Goal: Task Accomplishment & Management: Manage account settings

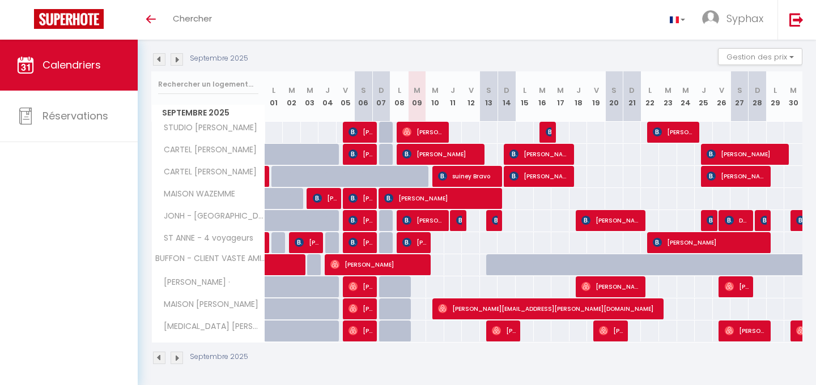
scroll to position [118, 0]
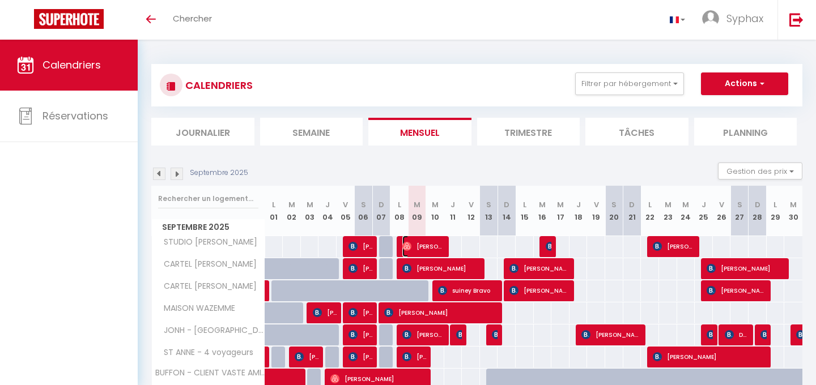
click at [440, 246] on span "[PERSON_NAME]" at bounding box center [423, 247] width 42 height 22
select select "OK"
select select "0"
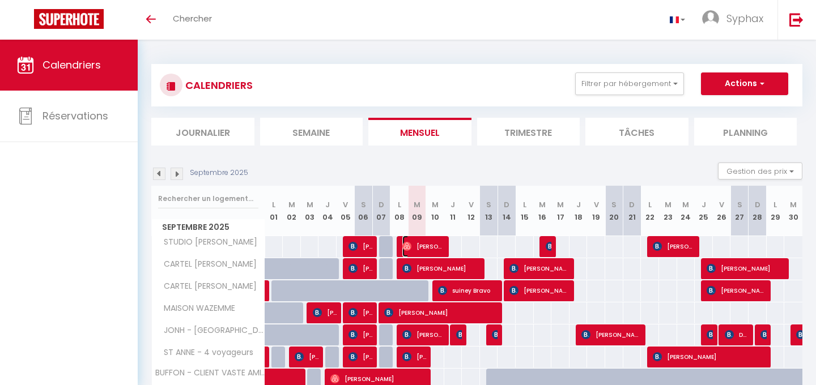
select select "1"
select select
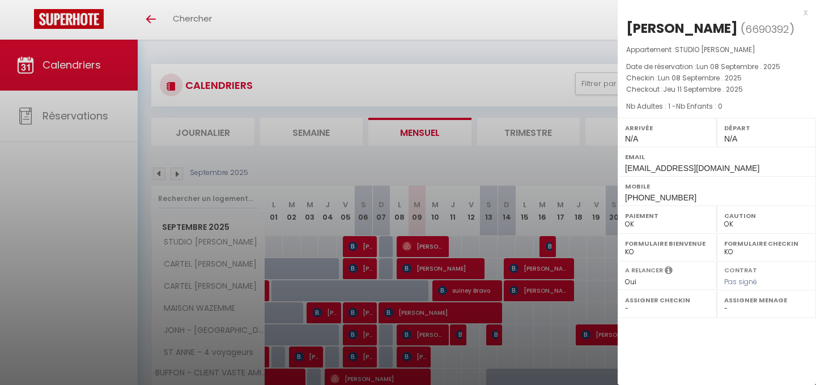
click at [807, 10] on div "x" at bounding box center [713, 13] width 190 height 14
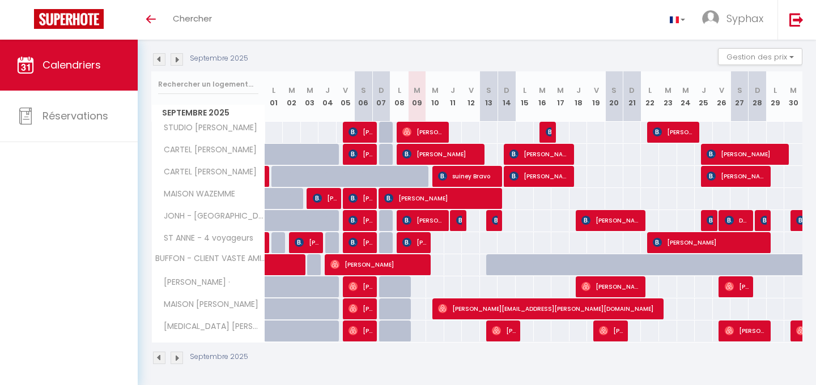
scroll to position [118, 0]
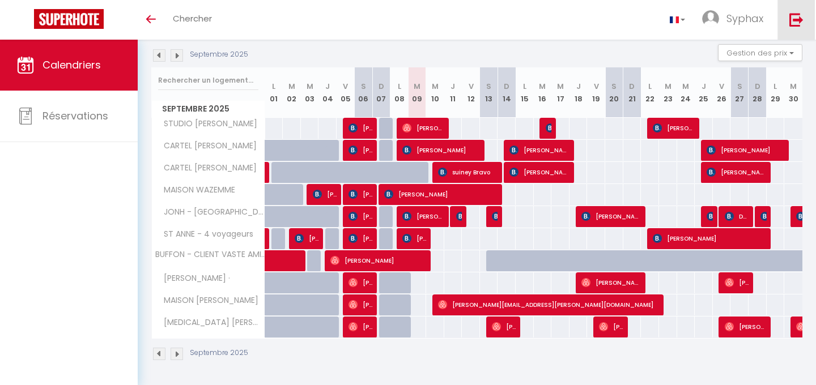
click at [807, 37] on link at bounding box center [795, 20] width 37 height 40
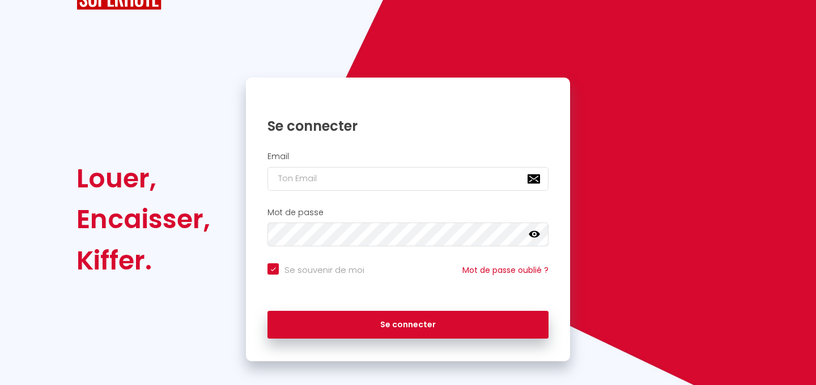
checkbox input "true"
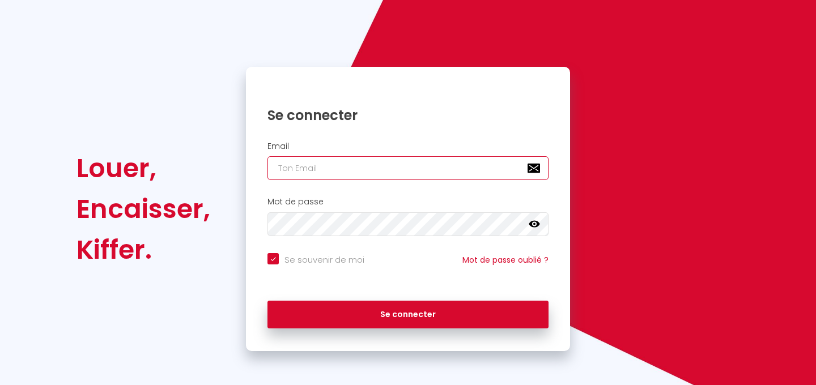
type input "[EMAIL_ADDRESS][DOMAIN_NAME]"
checkbox input "true"
click at [393, 169] on input "[EMAIL_ADDRESS][DOMAIN_NAME]" at bounding box center [407, 168] width 281 height 24
type input "[EMAIL_ADDRESS][DOMAIN_NAME]"
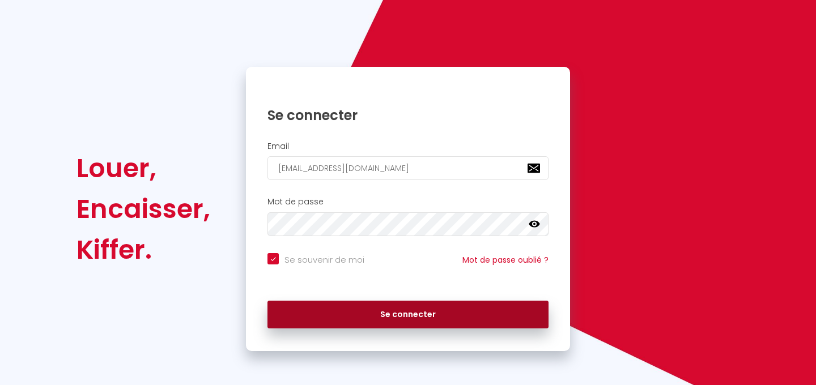
click at [413, 310] on button "Se connecter" at bounding box center [407, 315] width 281 height 28
checkbox input "true"
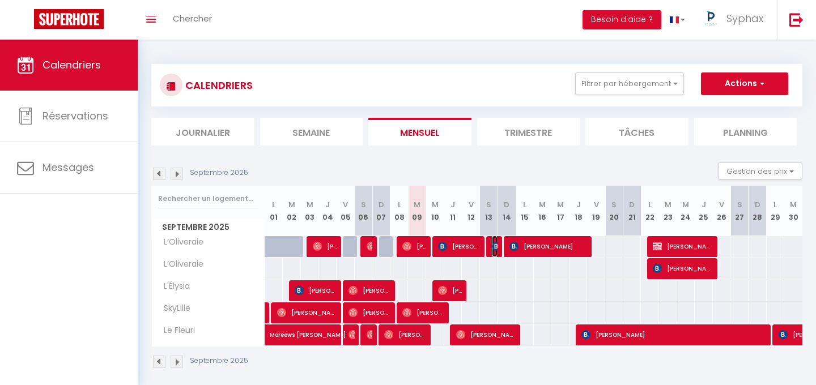
click at [496, 252] on span "[PERSON_NAME]" at bounding box center [495, 247] width 6 height 22
select select "OK"
select select "0"
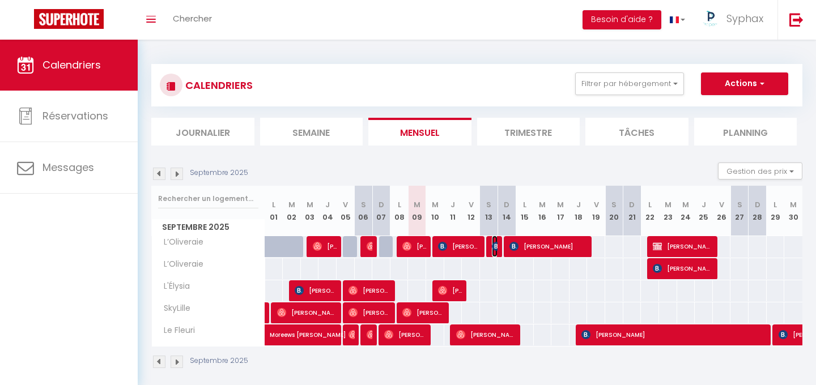
select select "1"
select select
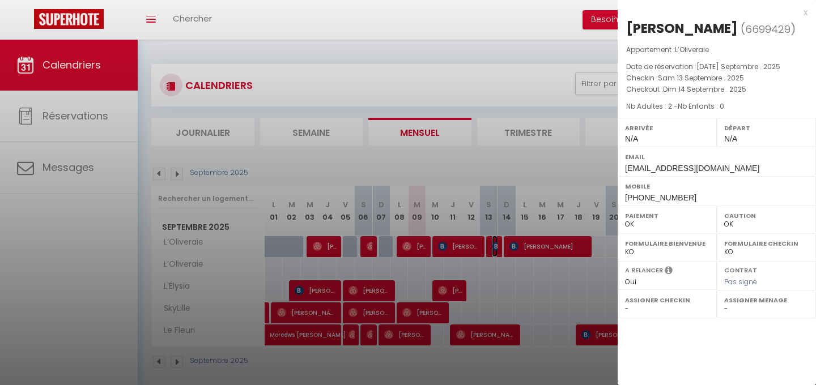
select select "35023"
click at [803, 13] on div "x" at bounding box center [713, 13] width 190 height 14
